Goal: Navigation & Orientation: Find specific page/section

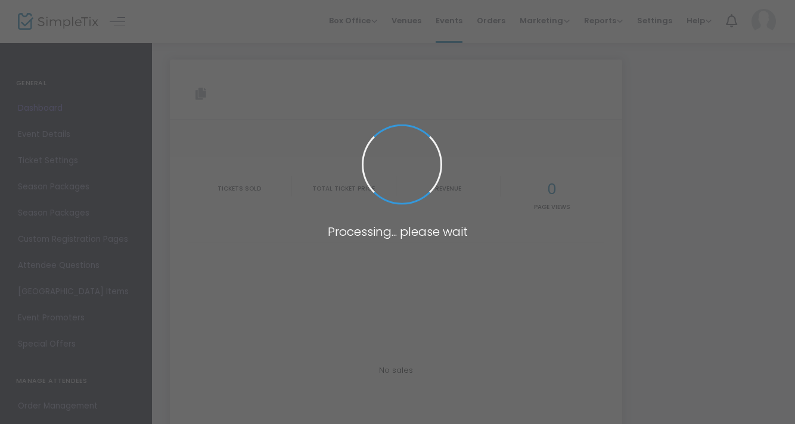
type input "[URL][DOMAIN_NAME]"
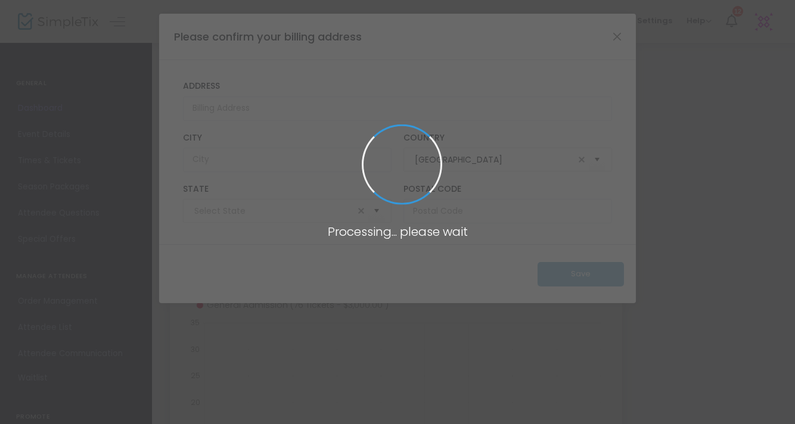
type input "[US_STATE]"
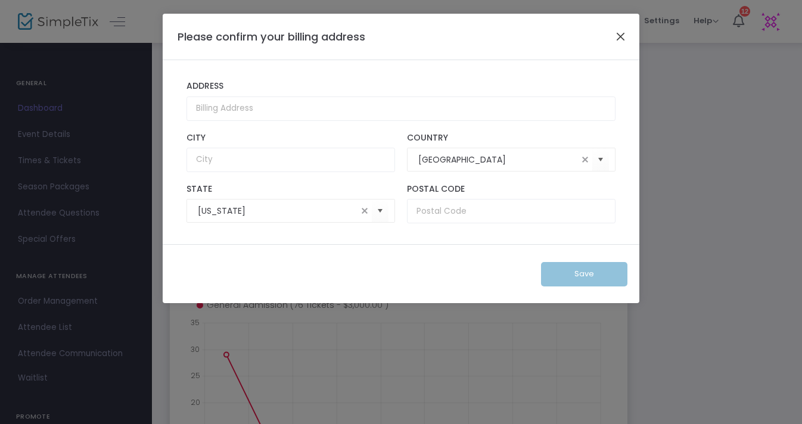
click at [622, 33] on button "Close" at bounding box center [620, 36] width 15 height 15
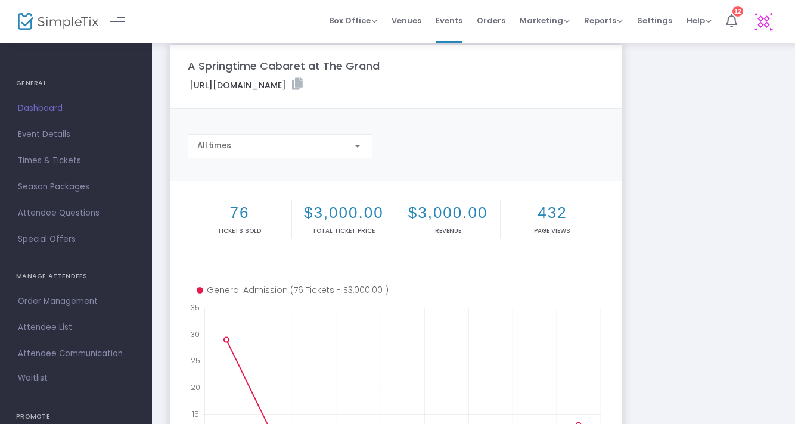
scroll to position [26, 0]
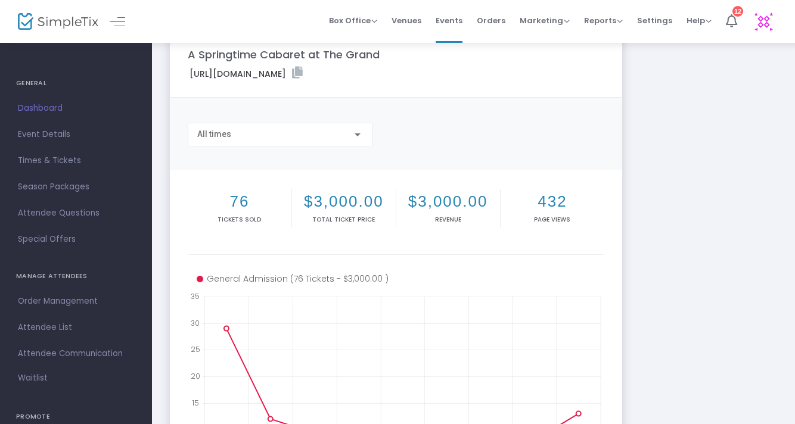
click at [54, 105] on span "Dashboard" at bounding box center [76, 108] width 116 height 15
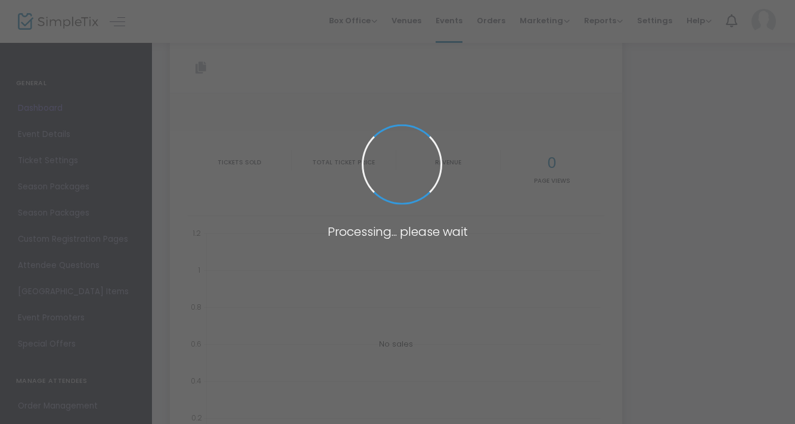
type input "[URL][DOMAIN_NAME]"
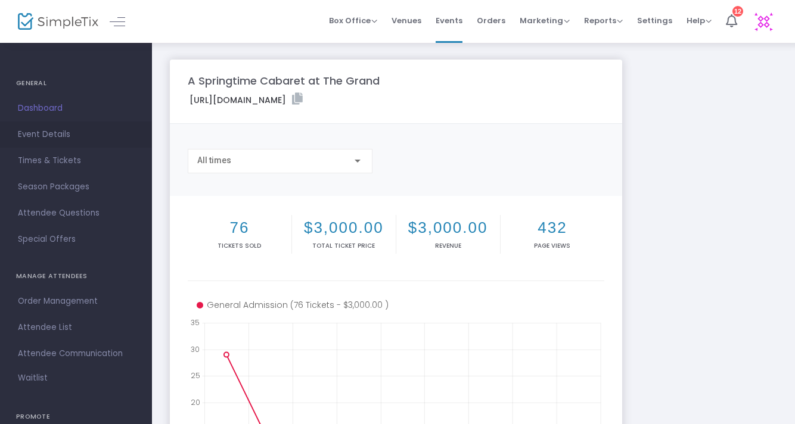
click at [47, 137] on span "Event Details" at bounding box center [76, 134] width 116 height 15
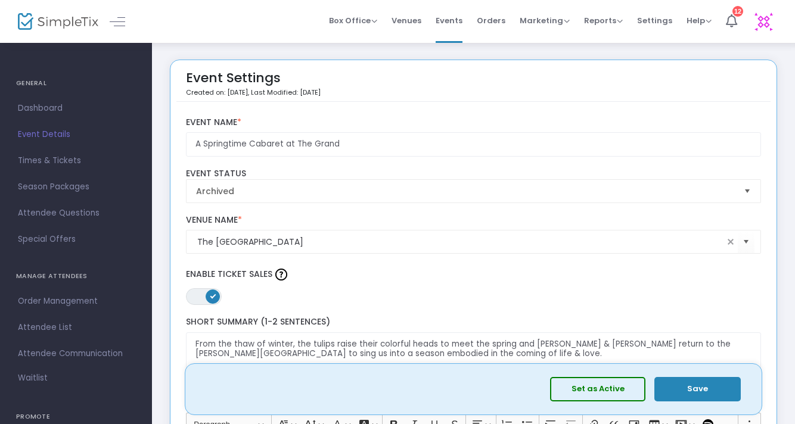
click at [81, 27] on img at bounding box center [58, 21] width 80 height 17
